Goal: Task Accomplishment & Management: Use online tool/utility

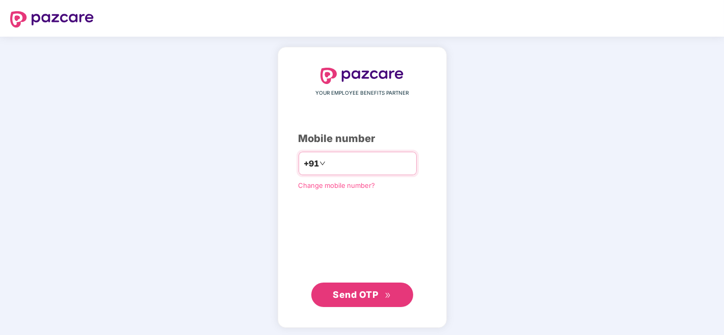
type input "**********"
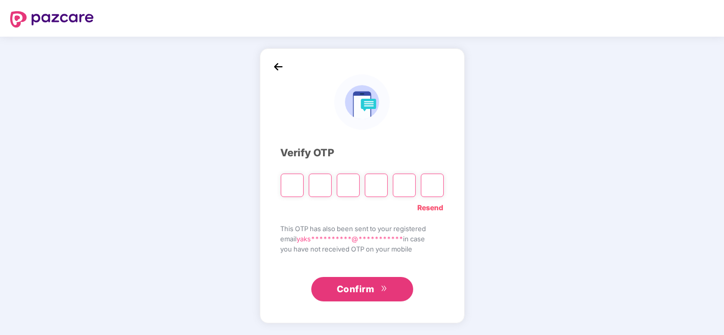
paste input "*"
type input "*"
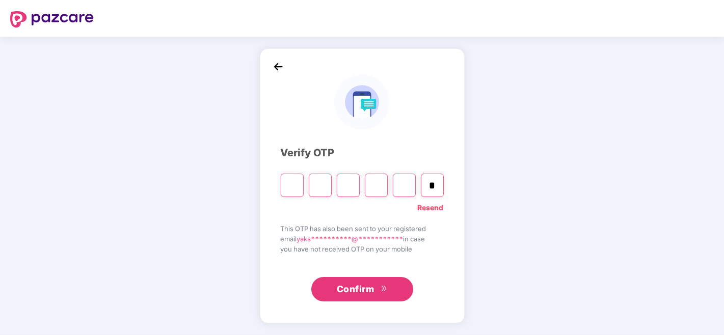
type input "*"
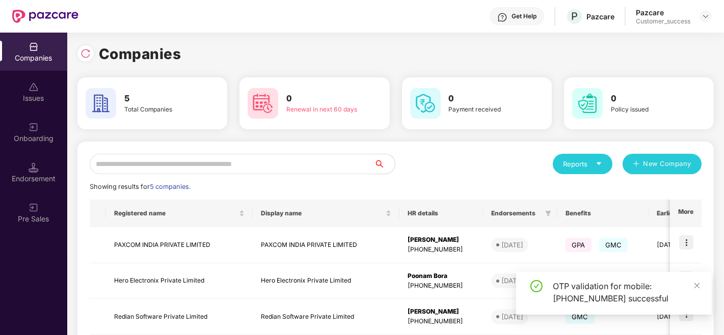
click at [238, 164] on input "text" at bounding box center [232, 164] width 285 height 20
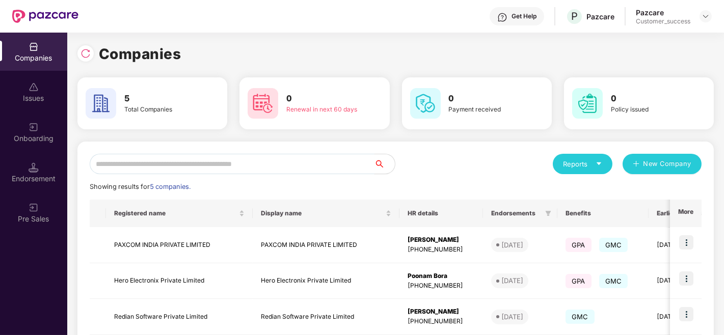
click at [291, 167] on input "text" at bounding box center [232, 164] width 285 height 20
click at [255, 166] on input "text" at bounding box center [232, 164] width 285 height 20
click at [291, 164] on input "text" at bounding box center [232, 164] width 285 height 20
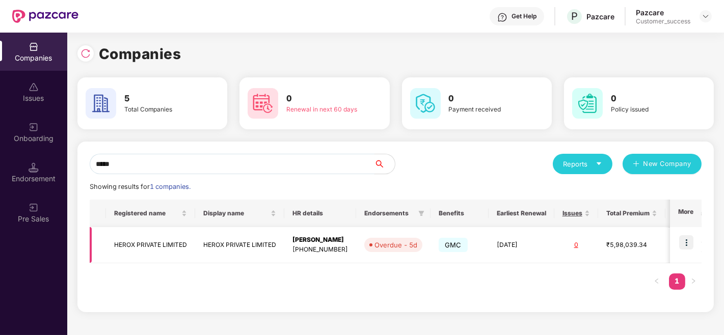
type input "*****"
click at [685, 243] on img at bounding box center [686, 242] width 14 height 14
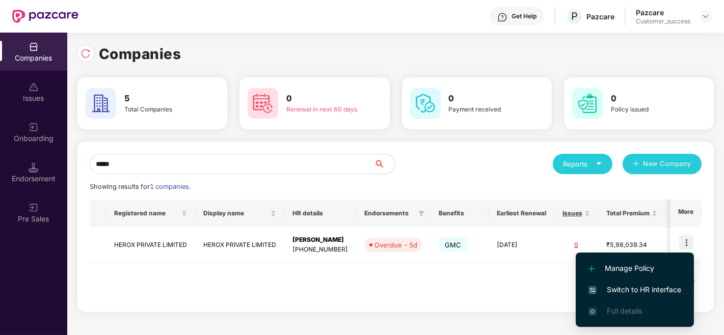
click at [609, 291] on span "Switch to HR interface" at bounding box center [635, 289] width 93 height 11
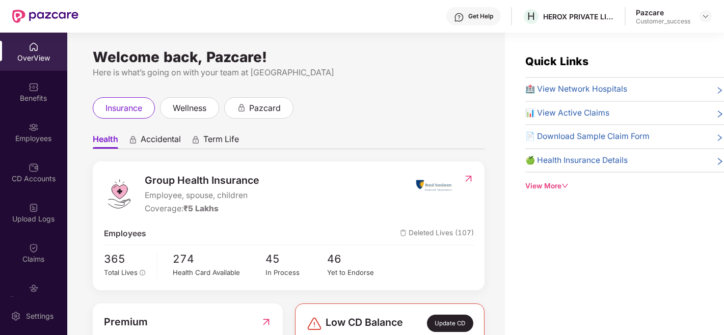
click at [29, 123] on img at bounding box center [34, 127] width 10 height 10
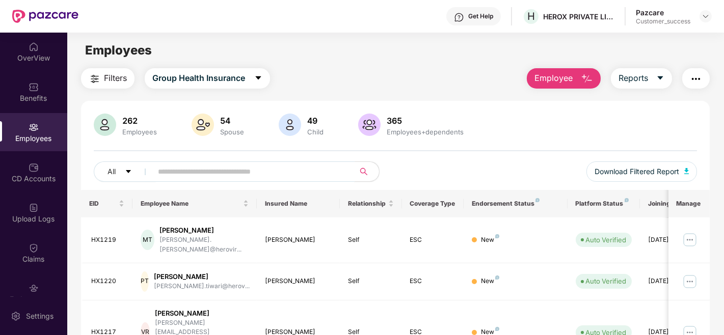
click at [224, 172] on input "text" at bounding box center [249, 171] width 183 height 15
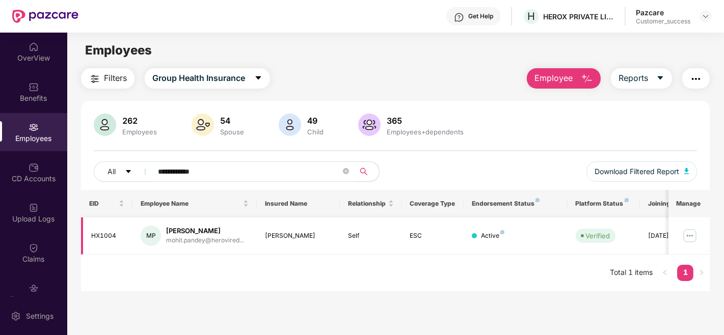
type input "**********"
click at [691, 236] on img at bounding box center [690, 236] width 16 height 16
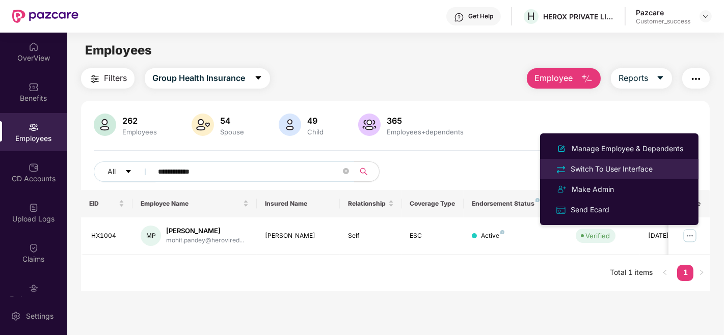
click at [638, 167] on div "Switch To User Interface" at bounding box center [612, 169] width 86 height 11
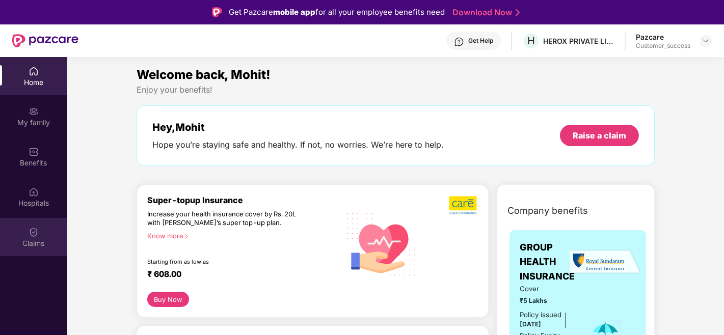
click at [36, 242] on div "Claims" at bounding box center [33, 243] width 67 height 10
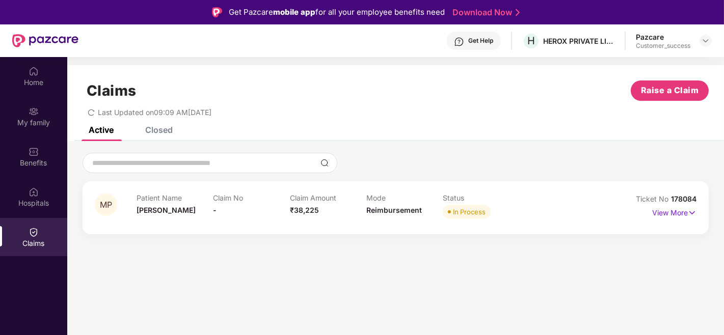
scroll to position [26, 0]
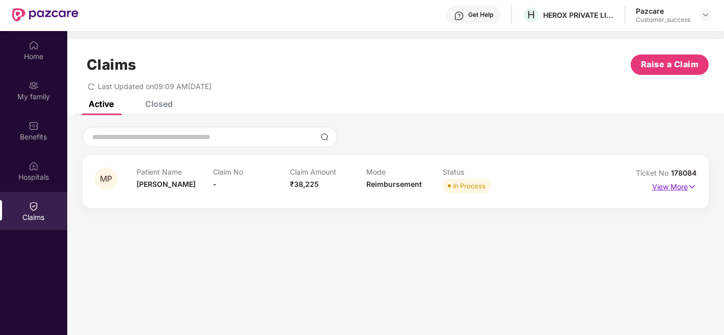
click at [681, 184] on p "View More" at bounding box center [674, 186] width 44 height 14
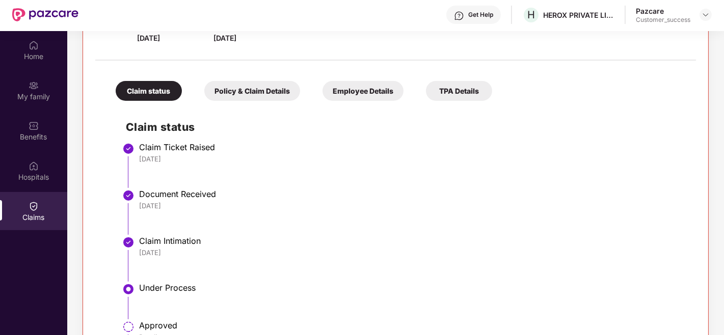
scroll to position [185, 0]
